Goal: Find contact information: Find contact information

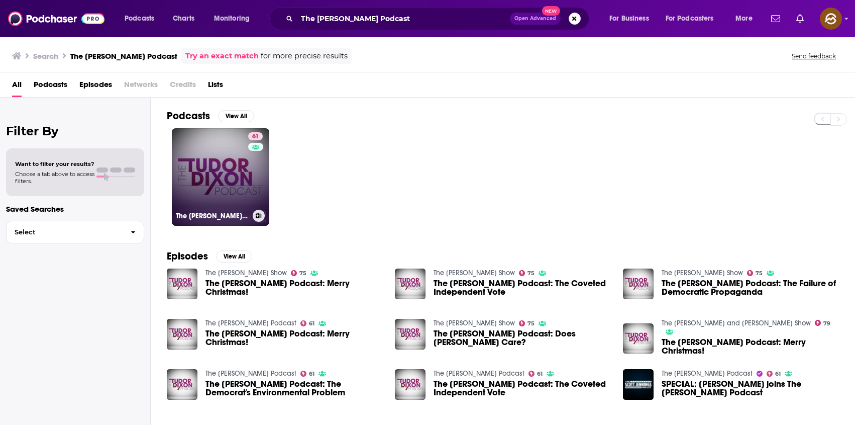
click at [217, 167] on link "61 The [PERSON_NAME] Podcast" at bounding box center [221, 177] width 98 height 98
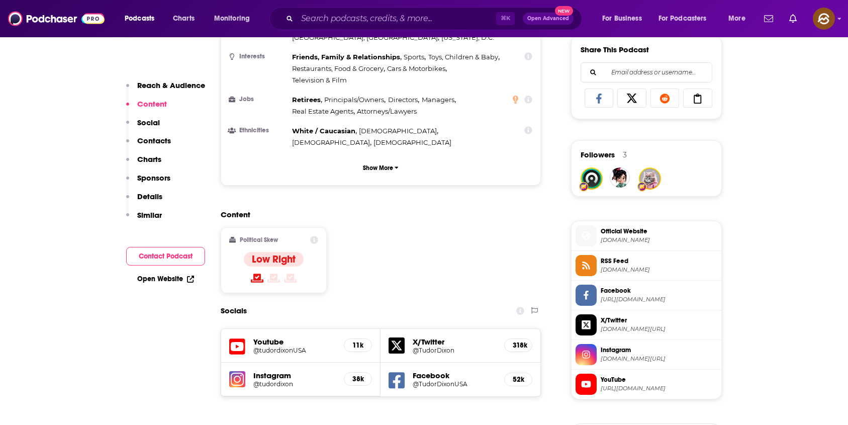
scroll to position [642, 0]
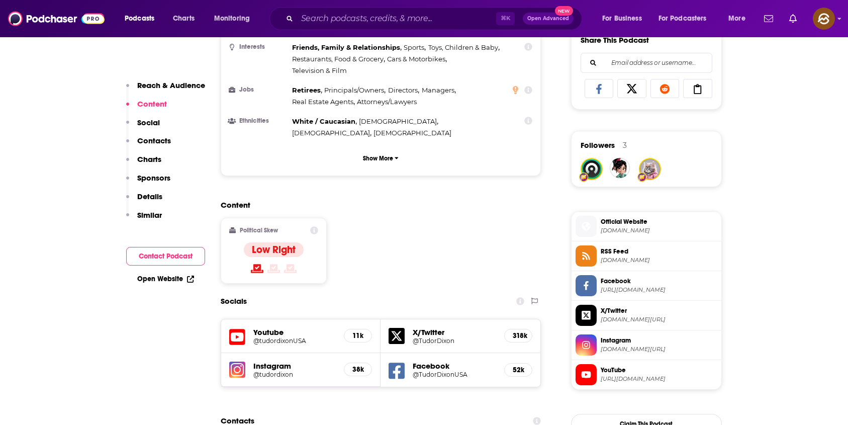
click at [589, 289] on icon at bounding box center [585, 285] width 11 height 9
click at [234, 361] on img at bounding box center [237, 369] width 16 height 16
click at [234, 328] on icon at bounding box center [237, 337] width 16 height 19
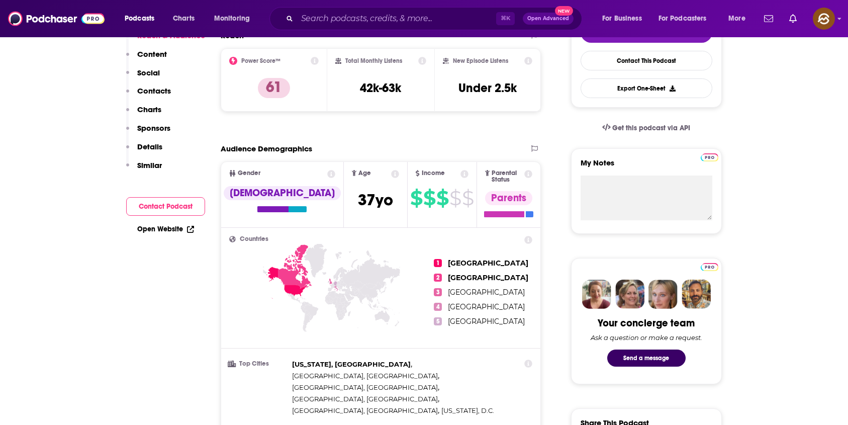
scroll to position [265, 0]
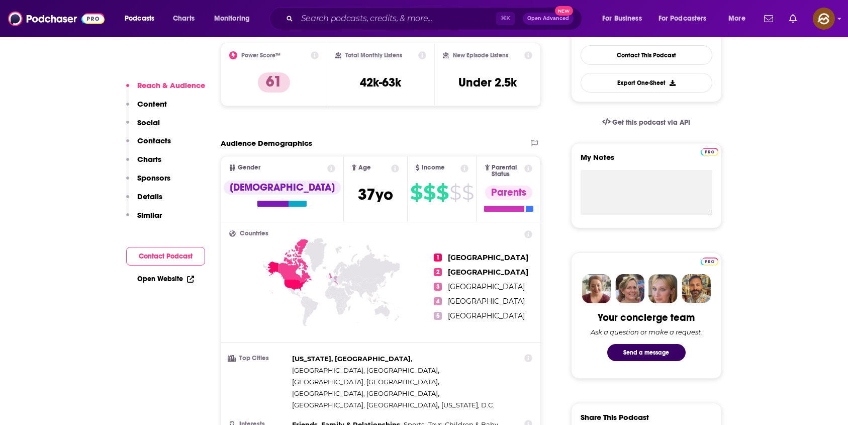
click at [136, 253] on button "Contact Podcast" at bounding box center [165, 256] width 79 height 19
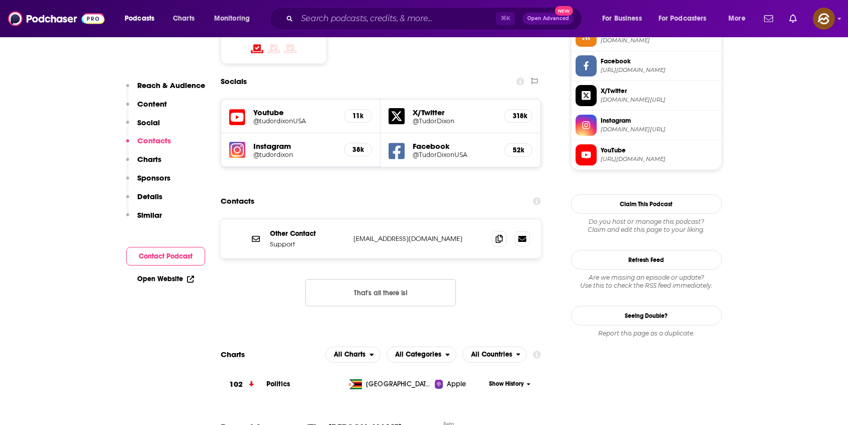
scroll to position [862, 0]
click at [375, 278] on button "That's all there is!" at bounding box center [380, 291] width 151 height 27
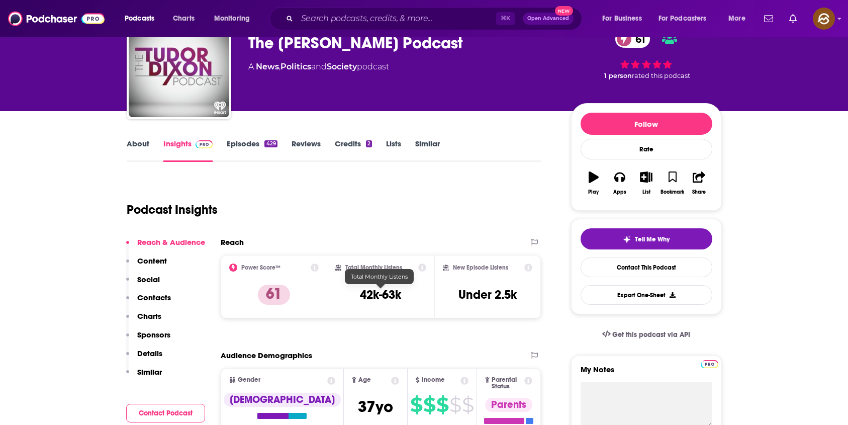
scroll to position [0, 0]
